Goal: Task Accomplishment & Management: Use online tool/utility

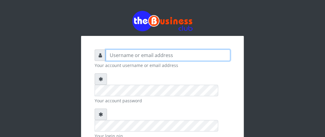
type input "Boboyen"
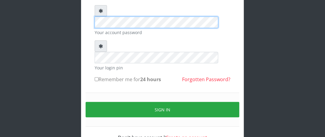
scroll to position [70, 0]
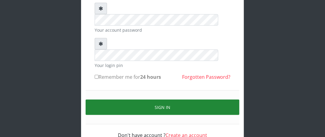
click at [135, 99] on button "Sign in" at bounding box center [163, 106] width 154 height 15
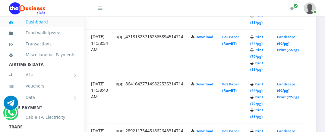
scroll to position [392, 122]
drag, startPoint x: 253, startPoint y: 114, endPoint x: 275, endPoint y: 112, distance: 21.5
click at [275, 112] on td "Landscape (60/pg) Print (72/pg)" at bounding box center [288, 100] width 31 height 47
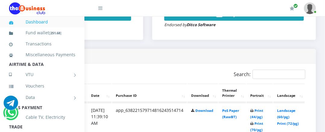
scroll to position [271, 122]
